Goal: Transaction & Acquisition: Download file/media

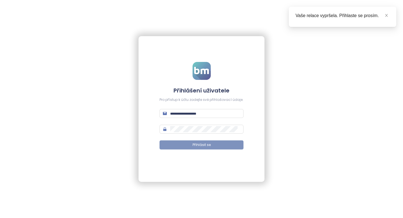
type input "**********"
click at [218, 141] on button "Přihlásit se" at bounding box center [201, 144] width 84 height 9
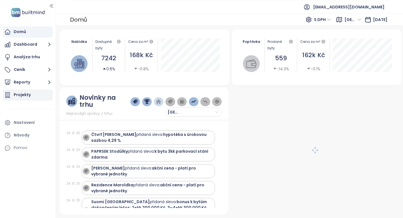
click at [29, 90] on div "Projekty" at bounding box center [28, 94] width 50 height 11
click at [29, 95] on div "Projekty" at bounding box center [22, 94] width 17 height 7
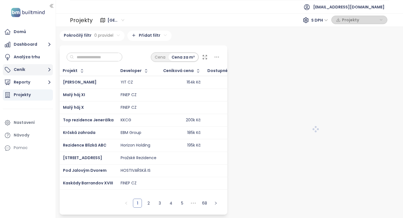
click at [32, 69] on button "Ceník" at bounding box center [28, 69] width 50 height 11
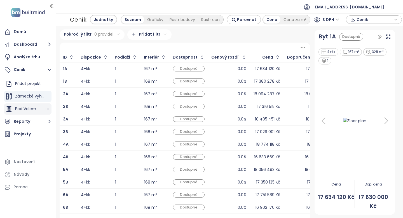
click at [28, 108] on span "Pod Valem" at bounding box center [25, 109] width 21 height 6
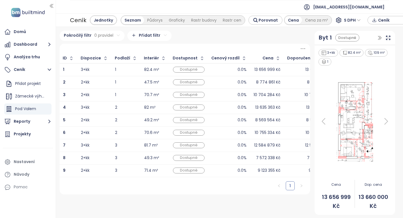
click at [378, 19] on span "Ceník" at bounding box center [396, 20] width 36 height 8
click at [389, 30] on span "XLSX" at bounding box center [386, 31] width 15 height 8
click at [383, 58] on div "Realpad CSV" at bounding box center [393, 60] width 33 height 6
click at [384, 48] on span "Stáhnout" at bounding box center [389, 48] width 20 height 6
